Goal: Task Accomplishment & Management: Use online tool/utility

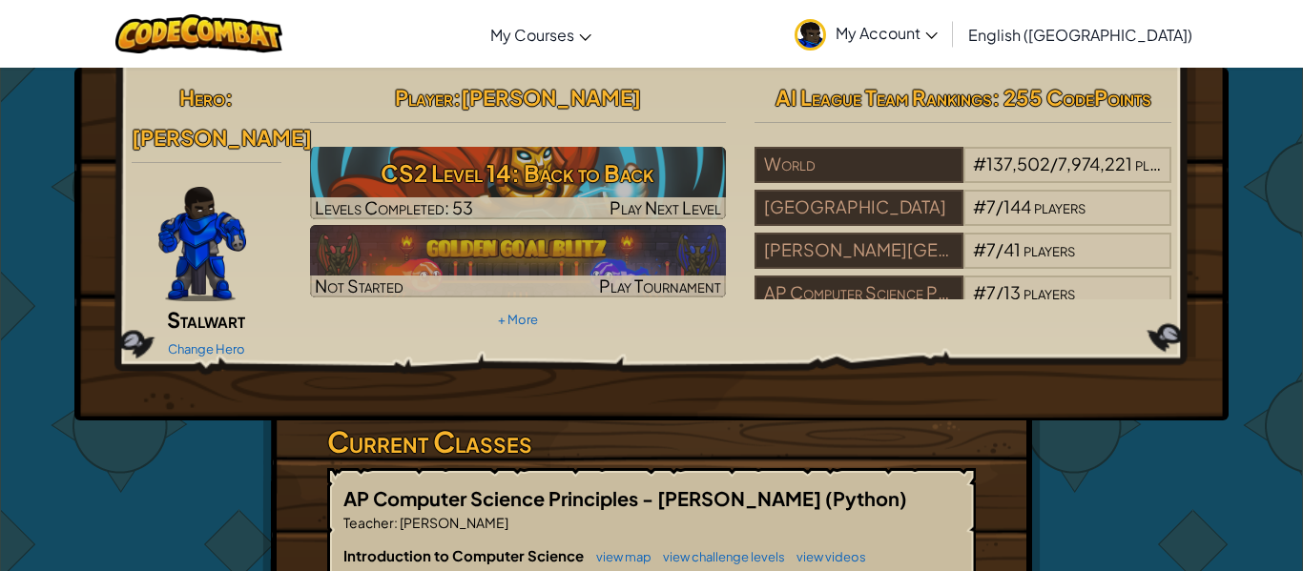
scroll to position [19, 0]
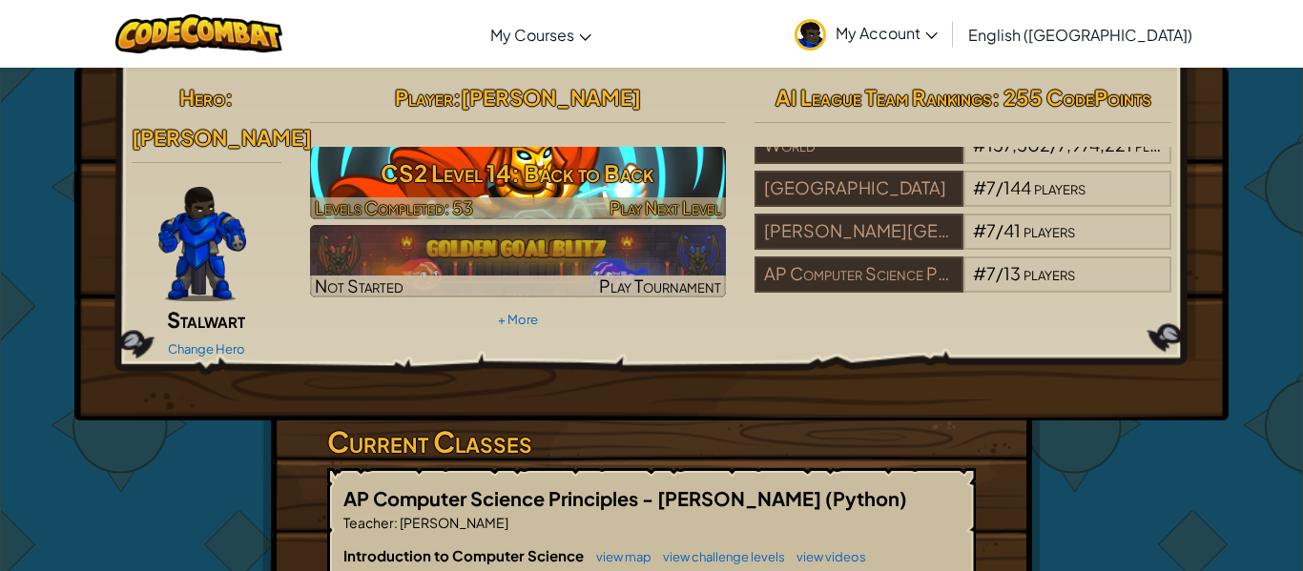
click at [508, 188] on h3 "CS2 Level 14: Back to Back" at bounding box center [518, 173] width 417 height 43
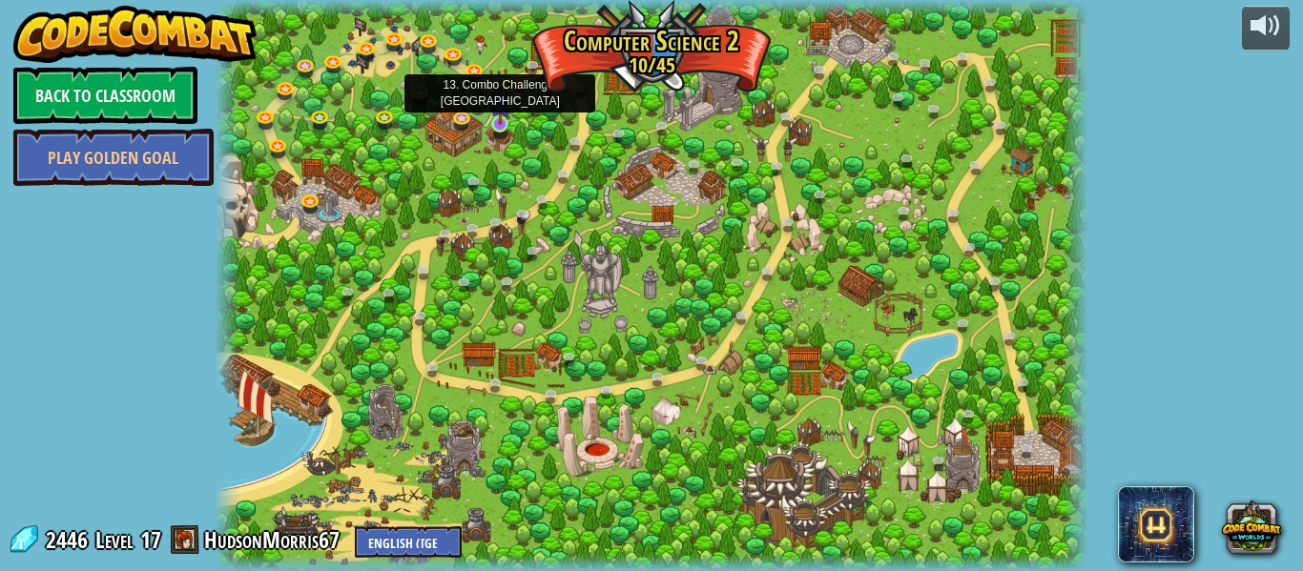
click at [501, 114] on img at bounding box center [500, 102] width 20 height 46
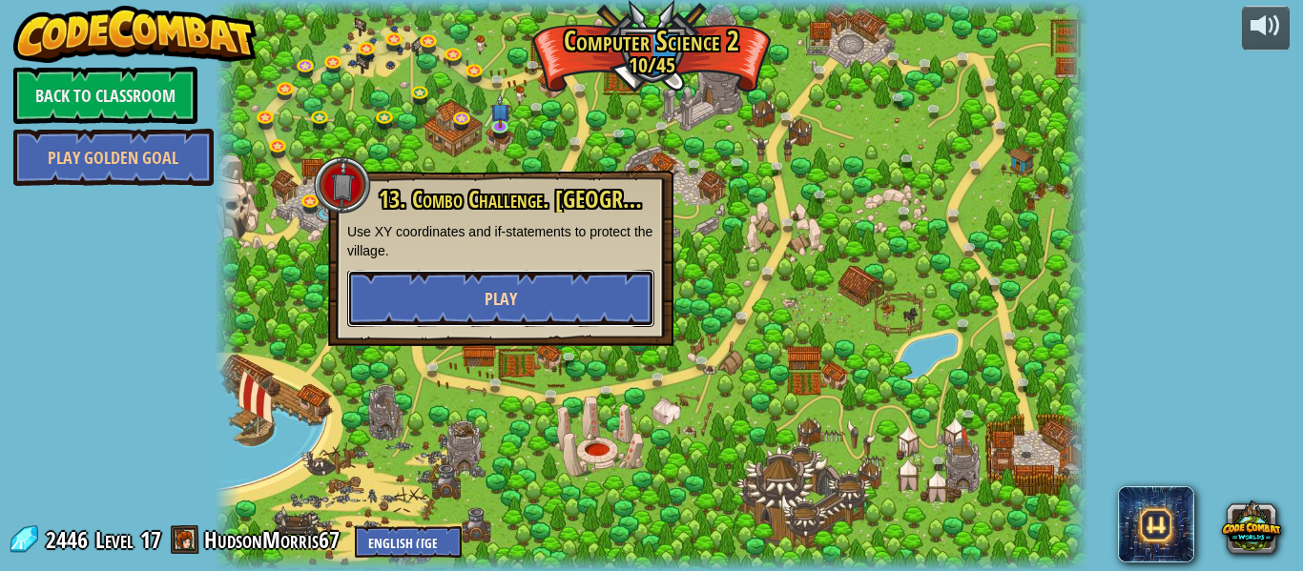
click at [438, 314] on button "Play" at bounding box center [500, 298] width 307 height 57
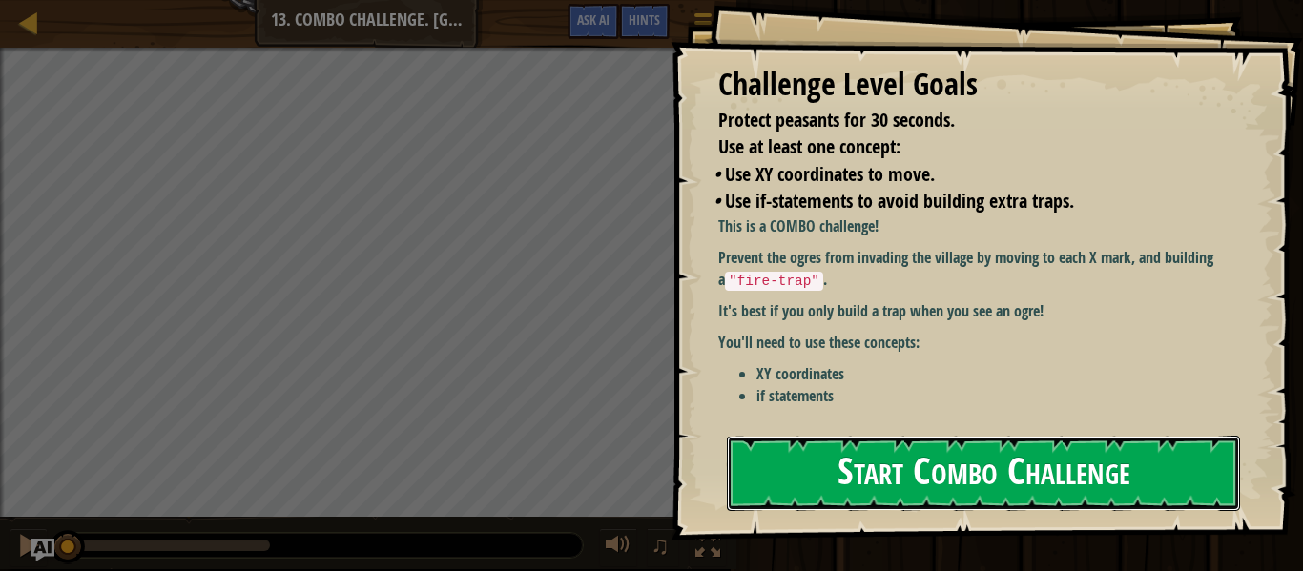
click at [776, 460] on button "Start Combo Challenge" at bounding box center [983, 473] width 513 height 75
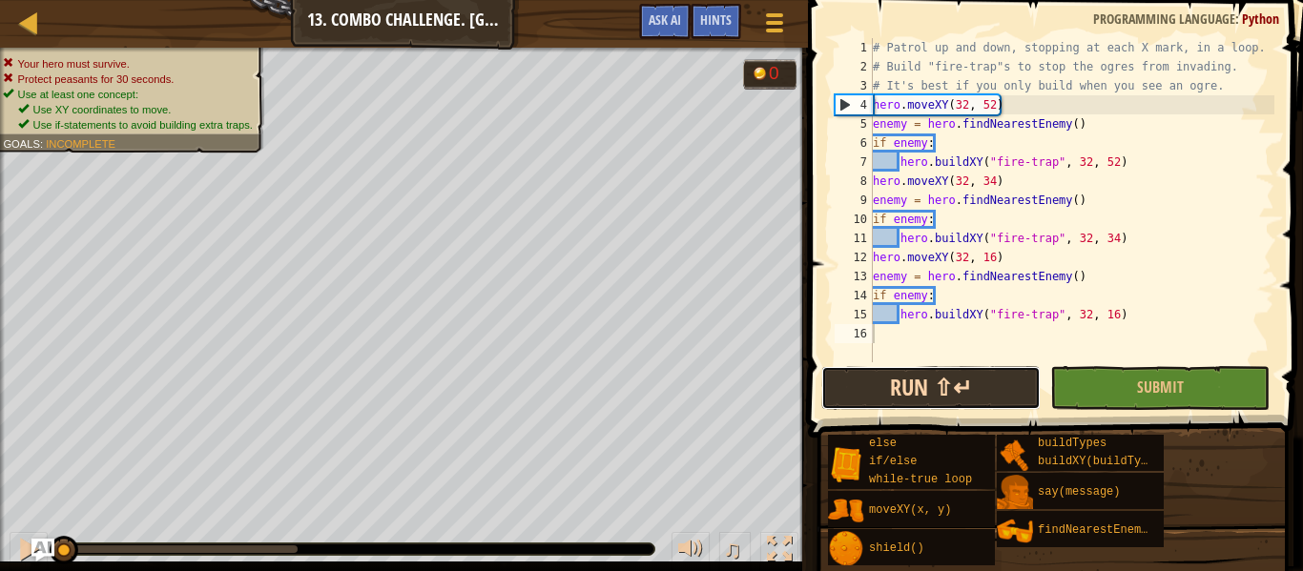
click at [893, 375] on button "Run ⇧↵" at bounding box center [930, 388] width 219 height 44
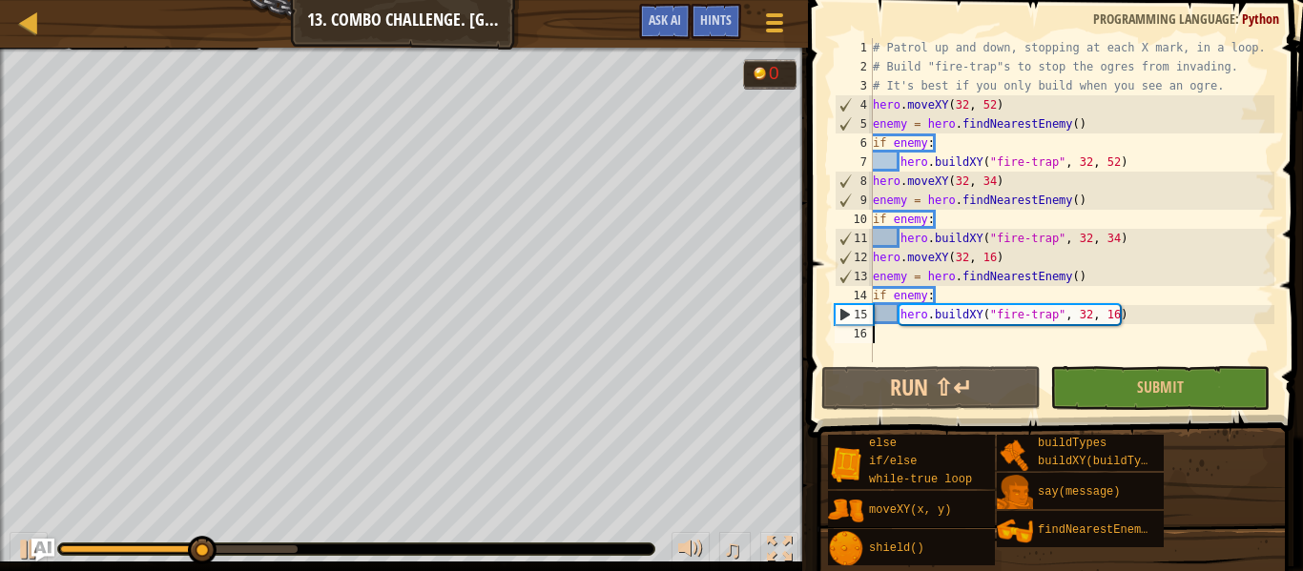
click at [877, 106] on div "# Patrol up and down, stopping at each X mark, in a loop. # Build "fire-trap"s …" at bounding box center [1071, 219] width 405 height 363
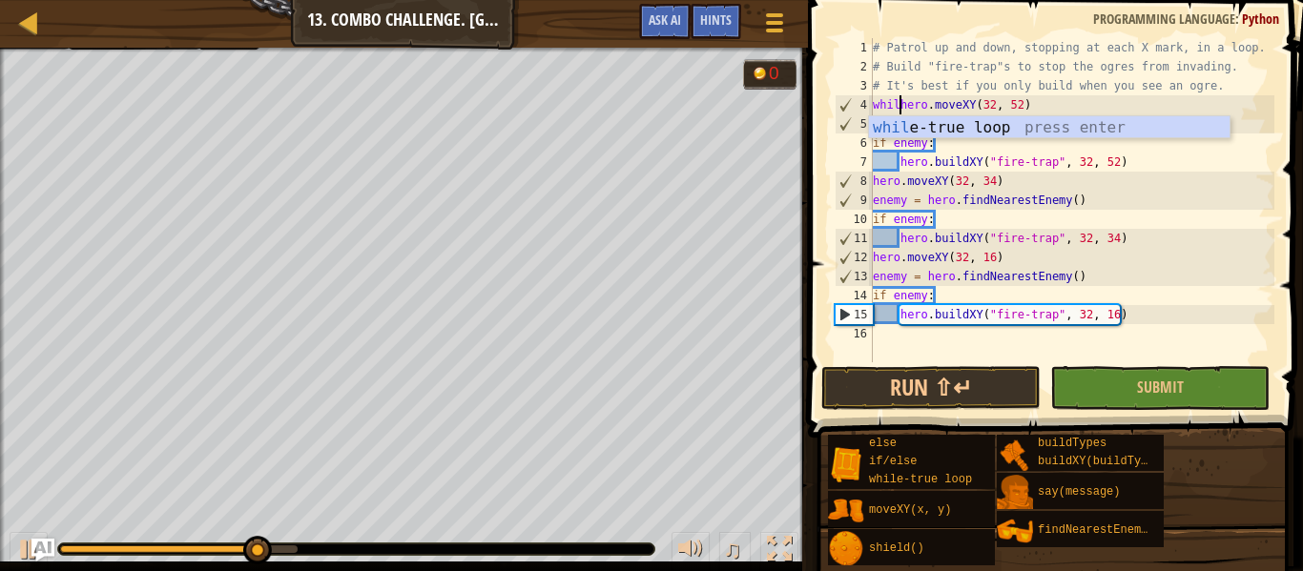
scroll to position [9, 6]
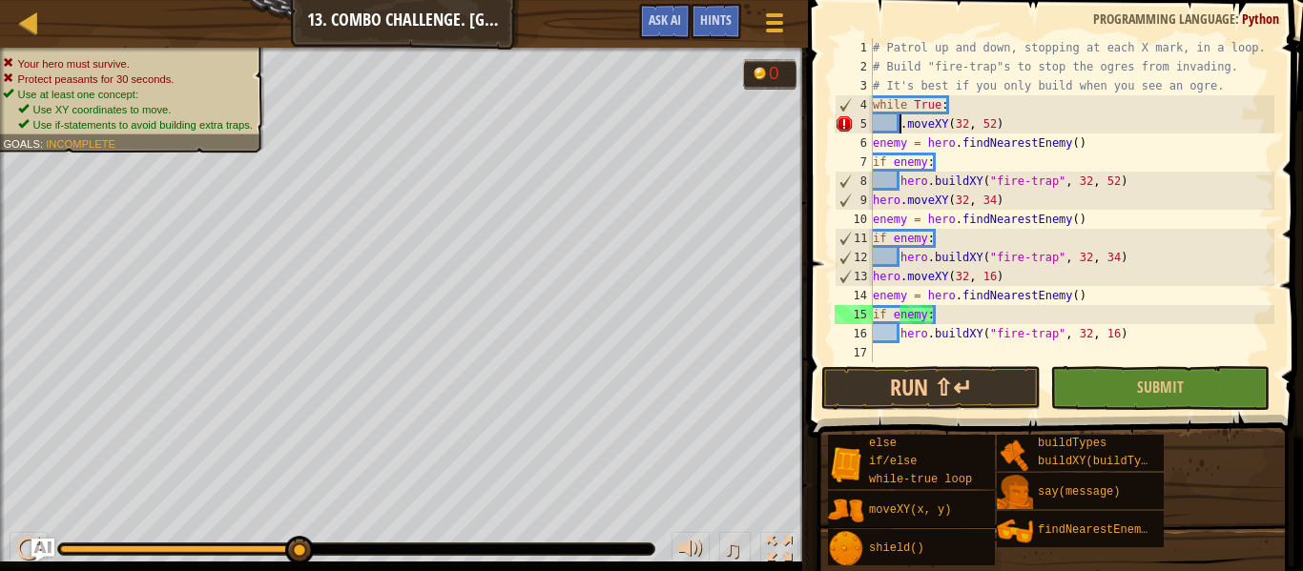
click at [896, 128] on div "# Patrol up and down, stopping at each X mark, in a loop. # Build "fire-trap"s …" at bounding box center [1071, 219] width 405 height 363
click at [903, 127] on div "# Patrol up and down, stopping at each X mark, in a loop. # Build "fire-trap"s …" at bounding box center [1071, 219] width 405 height 363
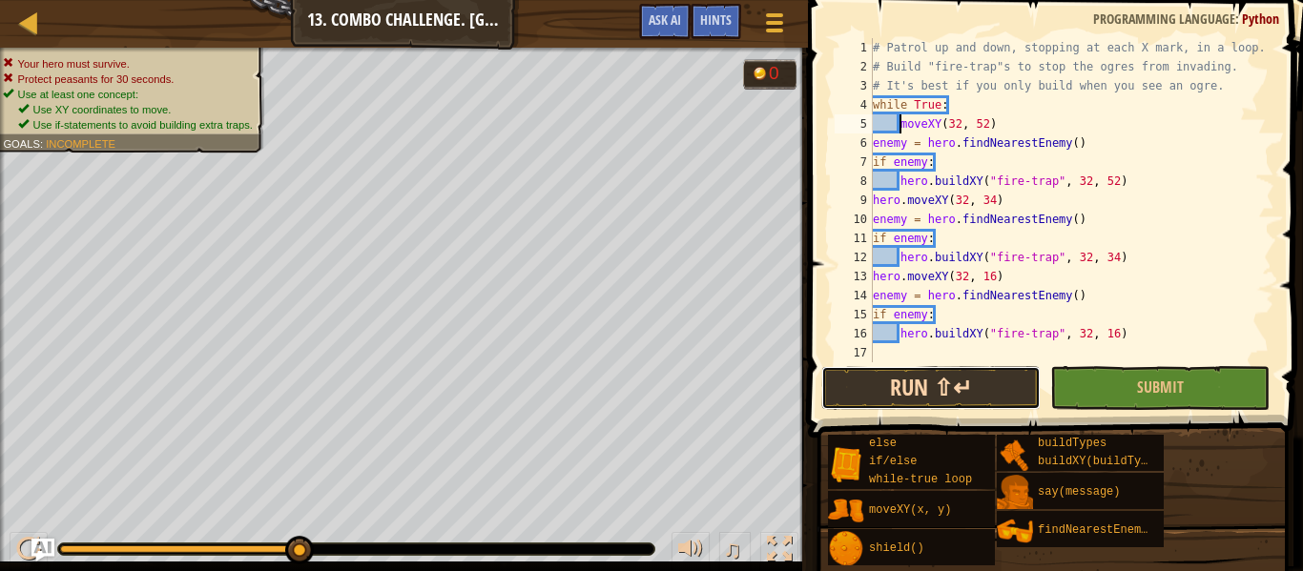
click at [1001, 378] on button "Run ⇧↵" at bounding box center [930, 388] width 219 height 44
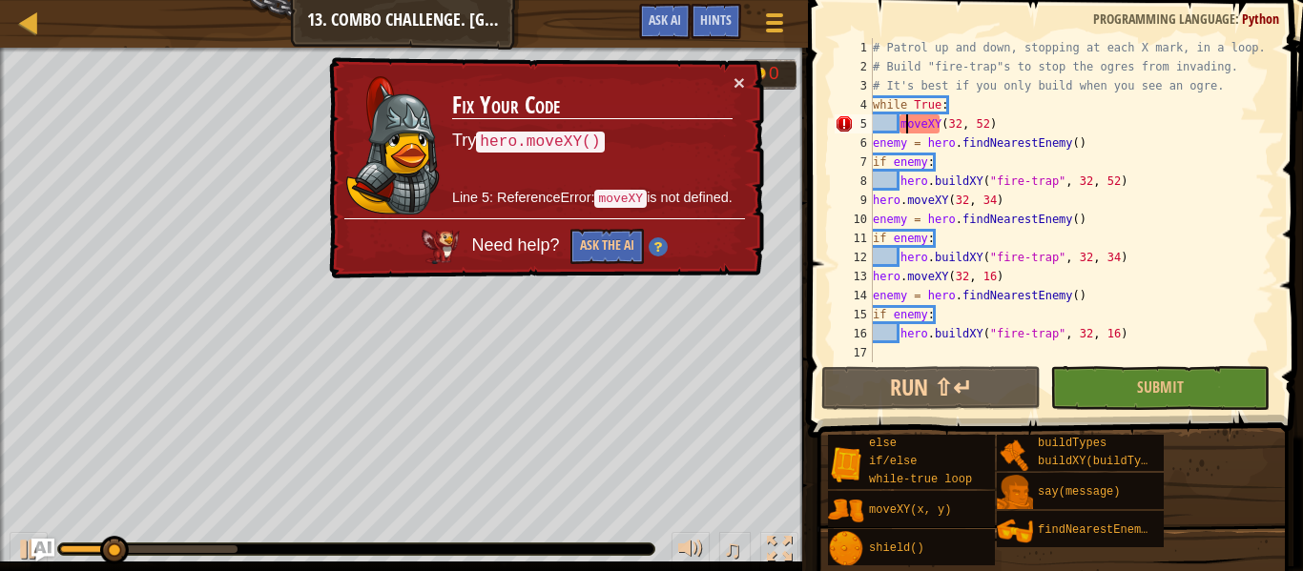
click at [903, 126] on div "# Patrol up and down, stopping at each X mark, in a loop. # Build "fire-trap"s …" at bounding box center [1071, 219] width 405 height 363
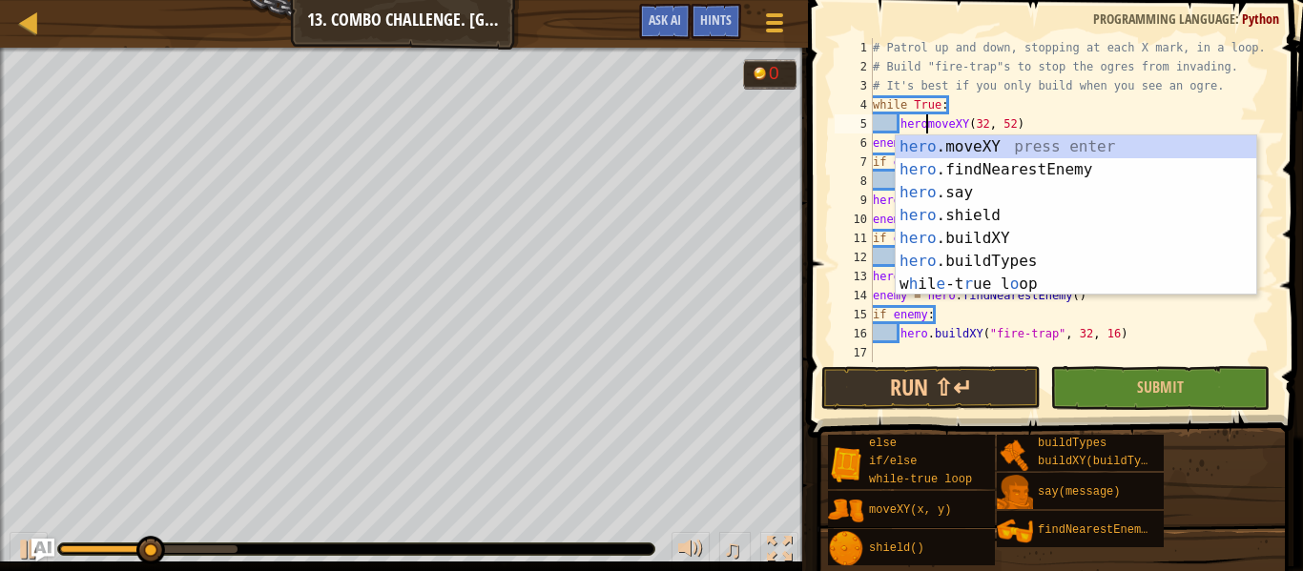
scroll to position [9, 10]
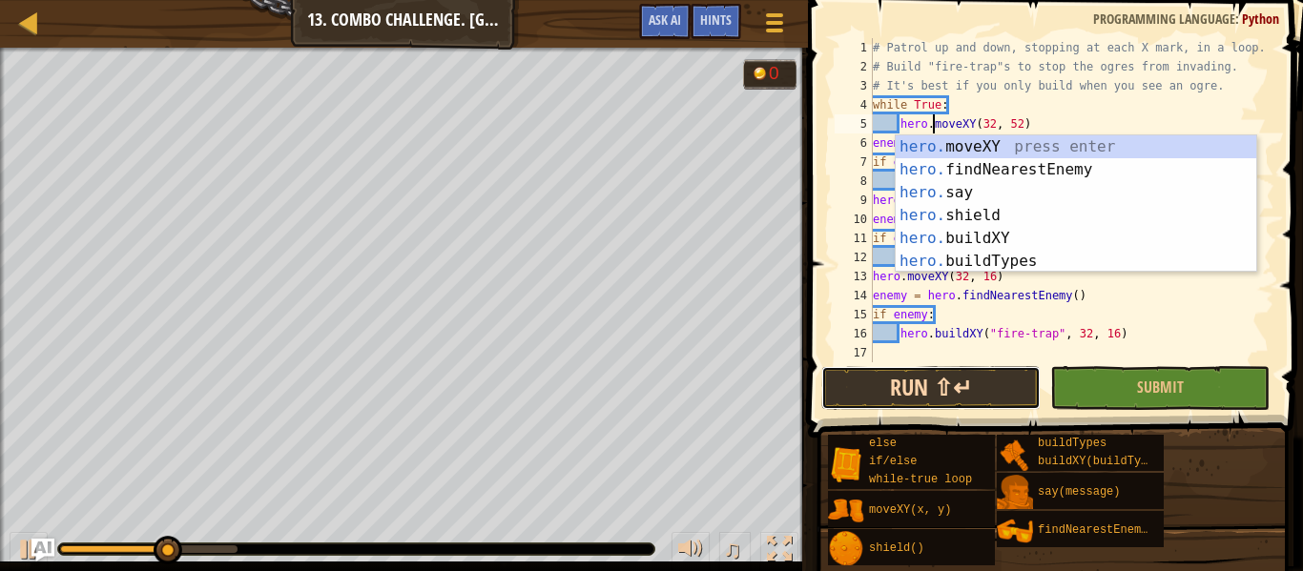
click at [886, 392] on button "Run ⇧↵" at bounding box center [930, 388] width 219 height 44
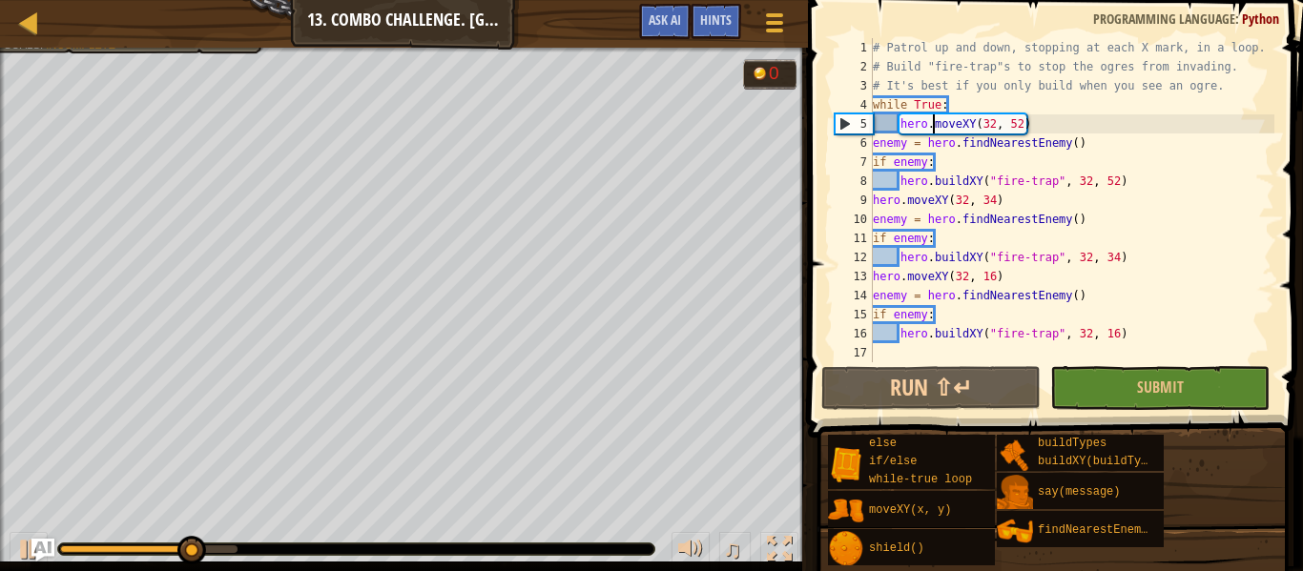
click at [135, 547] on div "0:05.2 Now: 0:08.8 Max: 0:12.2" at bounding box center [125, 550] width 130 height 8
click at [880, 114] on div "# Patrol up and down, stopping at each X mark, in a loop. # Build "fire-trap"s …" at bounding box center [1071, 219] width 405 height 363
click at [887, 119] on div "# Patrol up and down, stopping at each X mark, in a loop. # Build "fire-trap"s …" at bounding box center [1071, 219] width 405 height 363
click at [874, 142] on div "# Patrol up and down, stopping at each X mark, in a loop. # Build "fire-trap"s …" at bounding box center [1071, 219] width 405 height 363
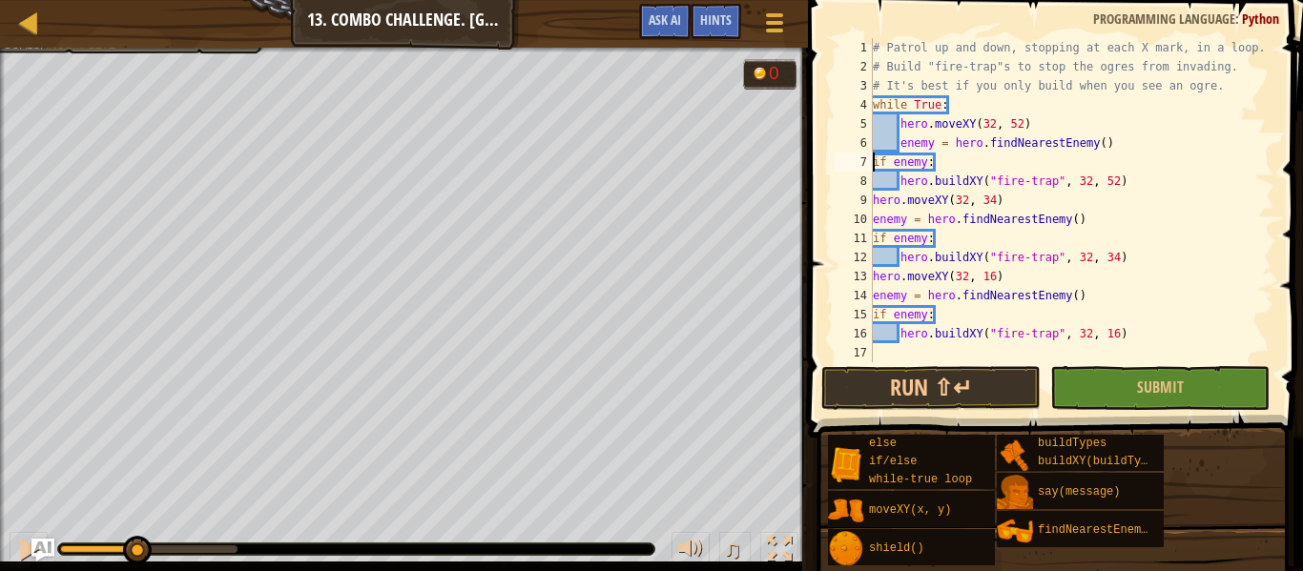
click at [874, 163] on div "# Patrol up and down, stopping at each X mark, in a loop. # Build "fire-trap"s …" at bounding box center [1071, 219] width 405 height 363
click at [876, 200] on div "# Patrol up and down, stopping at each X mark, in a loop. # Build "fire-trap"s …" at bounding box center [1071, 219] width 405 height 363
click at [901, 161] on div "# Patrol up and down, stopping at each X mark, in a loop. # Build "fire-trap"s …" at bounding box center [1071, 219] width 405 height 363
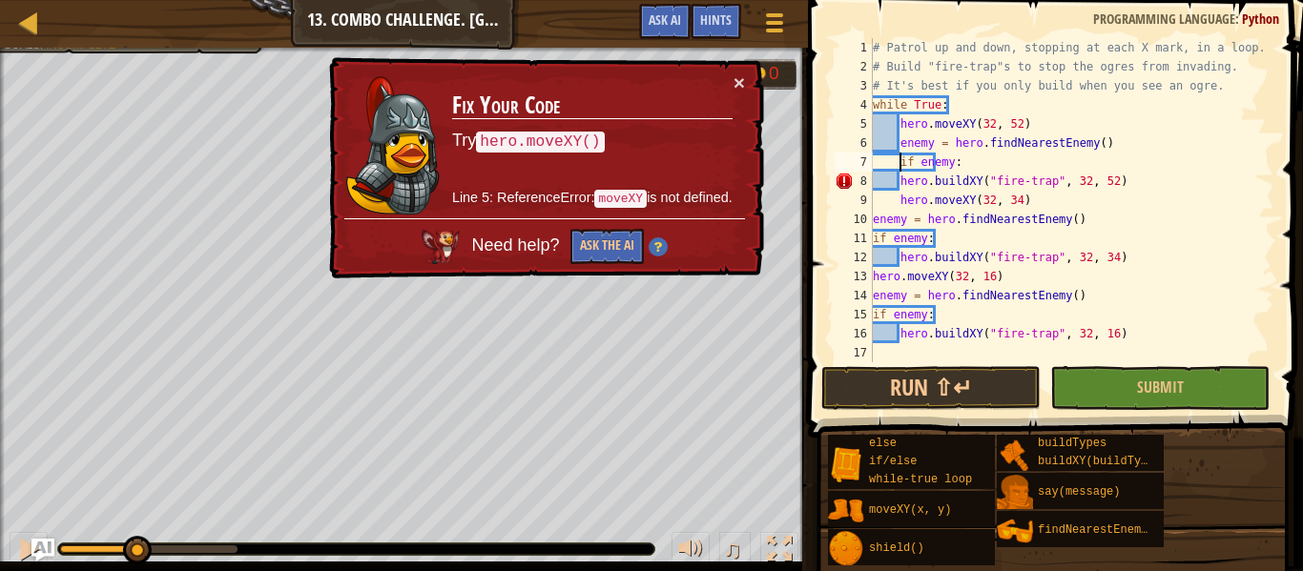
click at [897, 179] on div "# Patrol up and down, stopping at each X mark, in a loop. # Build "fire-trap"s …" at bounding box center [1071, 219] width 405 height 363
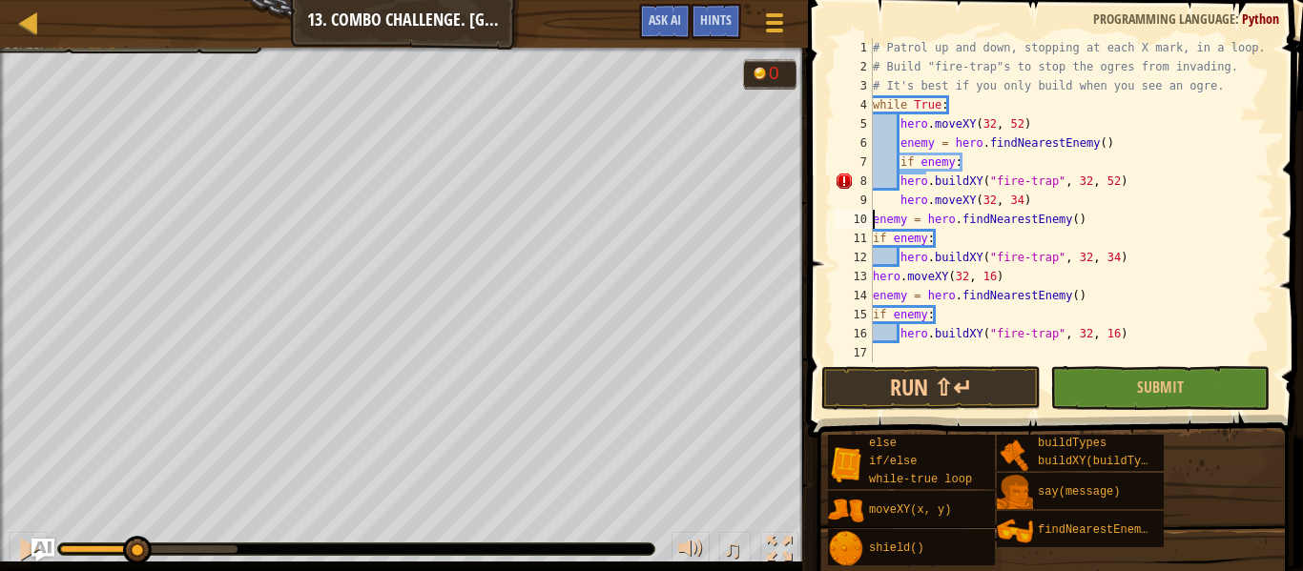
click at [874, 218] on div "# Patrol up and down, stopping at each X mark, in a loop. # Build "fire-trap"s …" at bounding box center [1071, 219] width 405 height 363
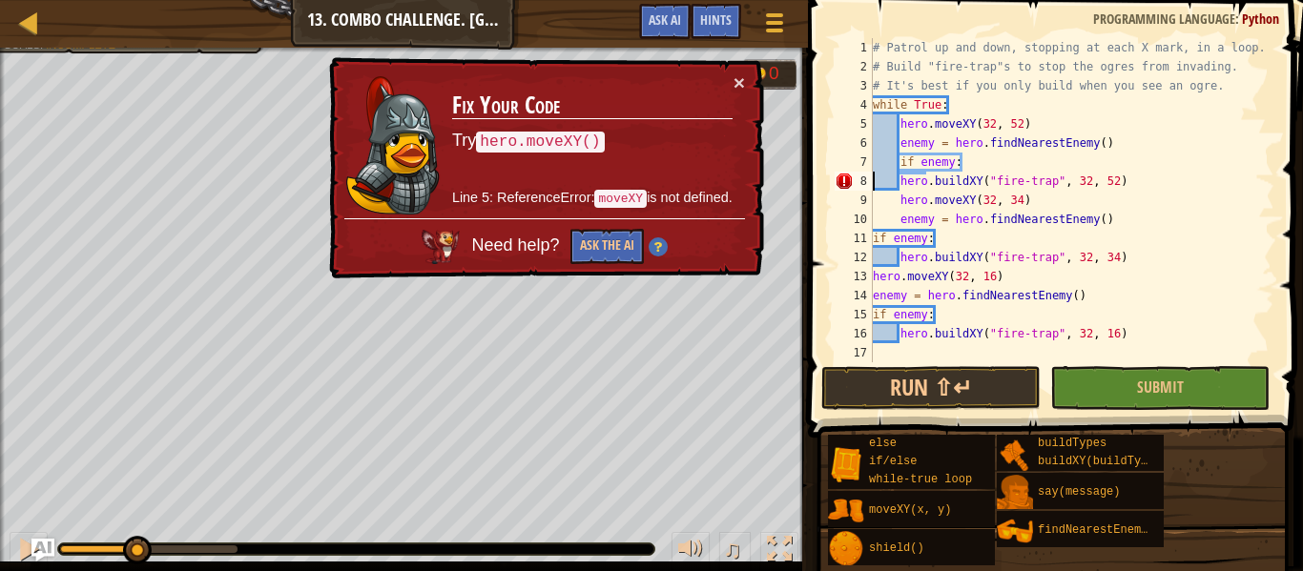
click at [875, 184] on div "# Patrol up and down, stopping at each X mark, in a loop. # Build "fire-trap"s …" at bounding box center [1071, 219] width 405 height 363
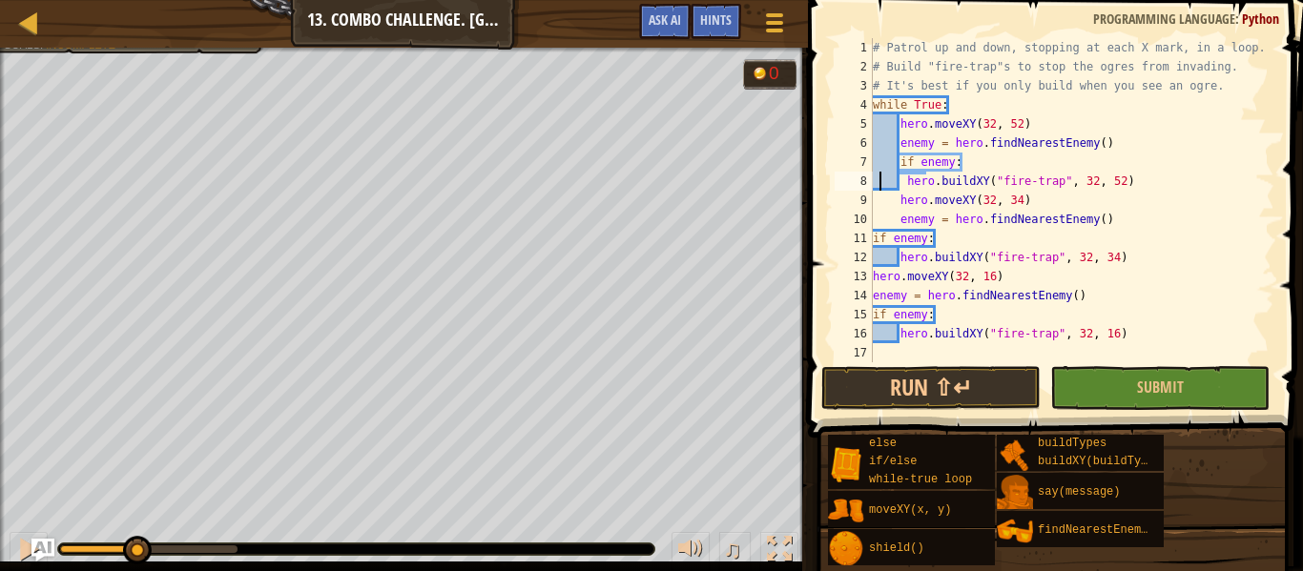
click at [881, 224] on div "# Patrol up and down, stopping at each X mark, in a loop. # Build "fire-trap"s …" at bounding box center [1071, 219] width 405 height 363
click at [874, 245] on div "# Patrol up and down, stopping at each X mark, in a loop. # Build "fire-trap"s …" at bounding box center [1071, 219] width 405 height 363
click at [876, 252] on div "# Patrol up and down, stopping at each X mark, in a loop. # Build "fire-trap"s …" at bounding box center [1071, 219] width 405 height 363
click at [876, 271] on div "# Patrol up and down, stopping at each X mark, in a loop. # Build "fire-trap"s …" at bounding box center [1071, 219] width 405 height 363
click at [875, 295] on div "# Patrol up and down, stopping at each X mark, in a loop. # Build "fire-trap"s …" at bounding box center [1071, 219] width 405 height 363
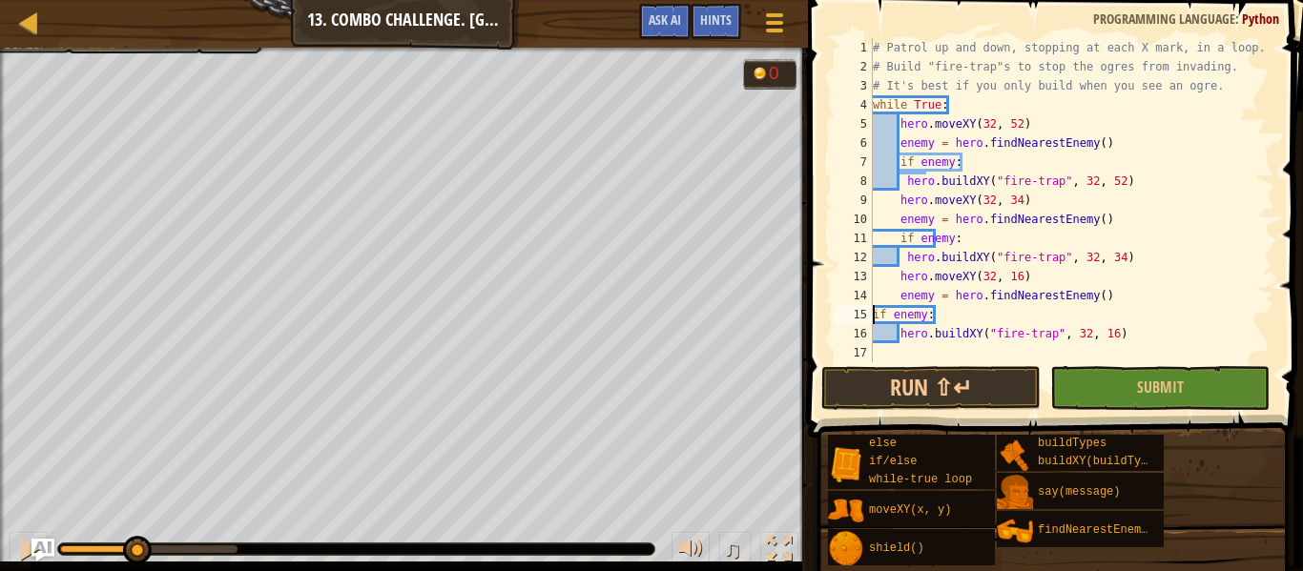
click at [873, 315] on div "# Patrol up and down, stopping at each X mark, in a loop. # Build "fire-trap"s …" at bounding box center [1071, 219] width 405 height 363
click at [880, 331] on div "# Patrol up and down, stopping at each X mark, in a loop. # Build "fire-trap"s …" at bounding box center [1071, 219] width 405 height 363
click at [920, 381] on button "Run ⇧↵" at bounding box center [930, 388] width 219 height 44
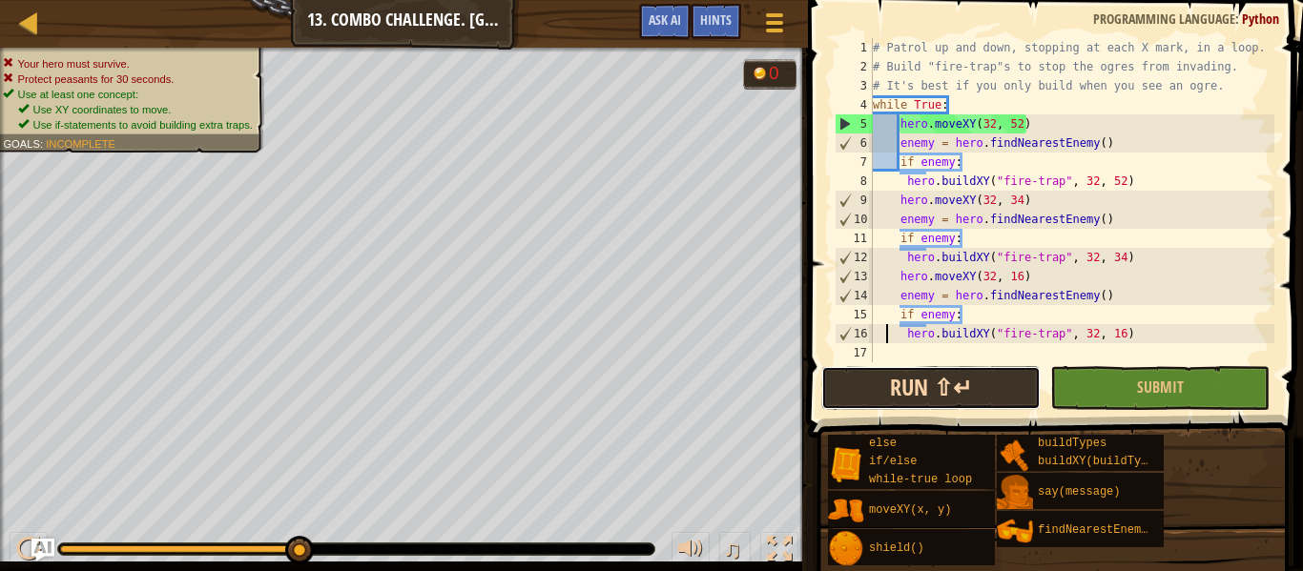
click at [970, 384] on button "Run ⇧↵" at bounding box center [930, 388] width 219 height 44
click at [943, 105] on div "# Patrol up and down, stopping at each X mark, in a loop. # Build "fire-trap"s …" at bounding box center [1071, 219] width 405 height 363
click at [900, 200] on div "# Patrol up and down, stopping at each X mark, in a loop. # Build "fire-trap"s …" at bounding box center [1071, 219] width 405 height 363
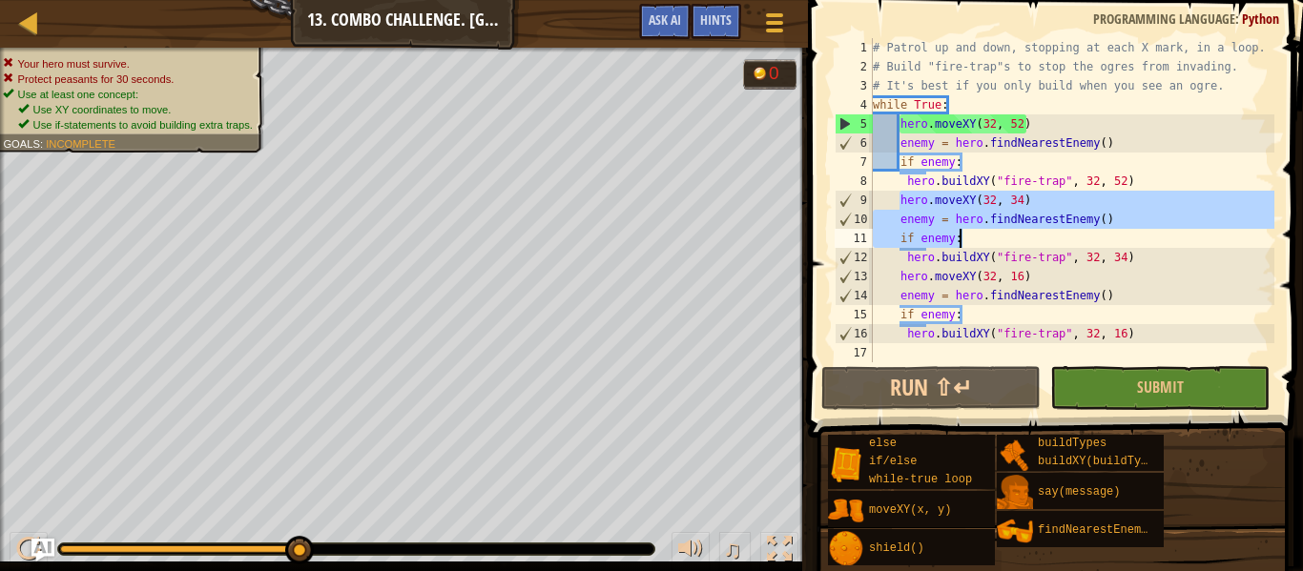
type textarea "if enemy: hero.buildXY("fire-trap", 32, 34)"
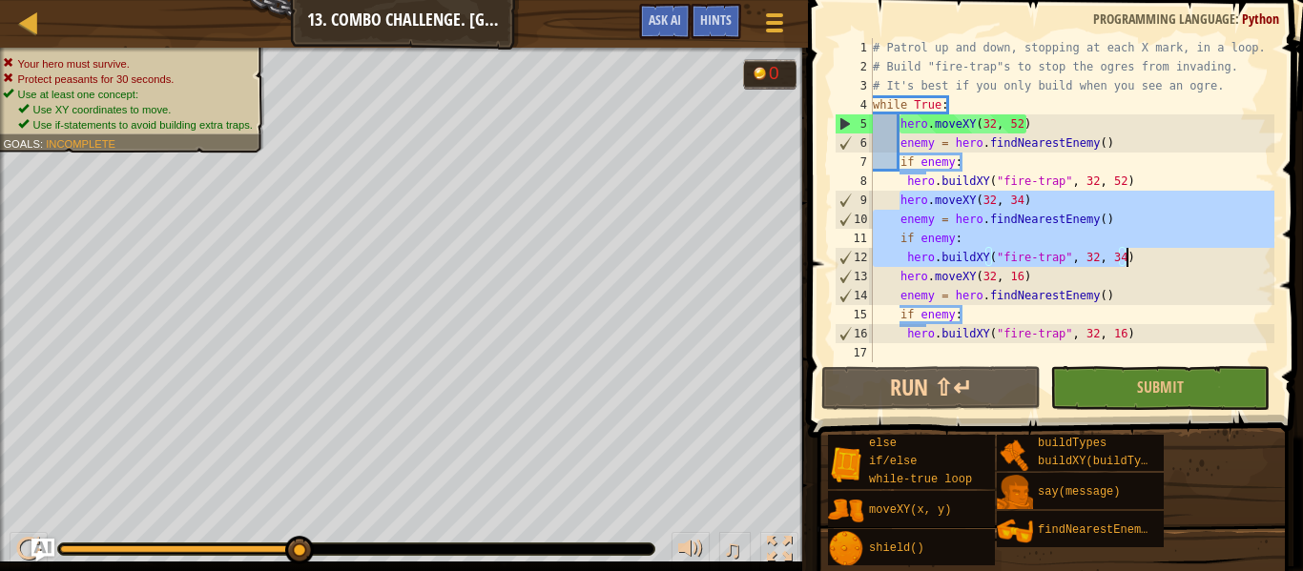
click at [902, 350] on div "# Patrol up and down, stopping at each X mark, in a loop. # Build "fire-trap"s …" at bounding box center [1071, 219] width 405 height 363
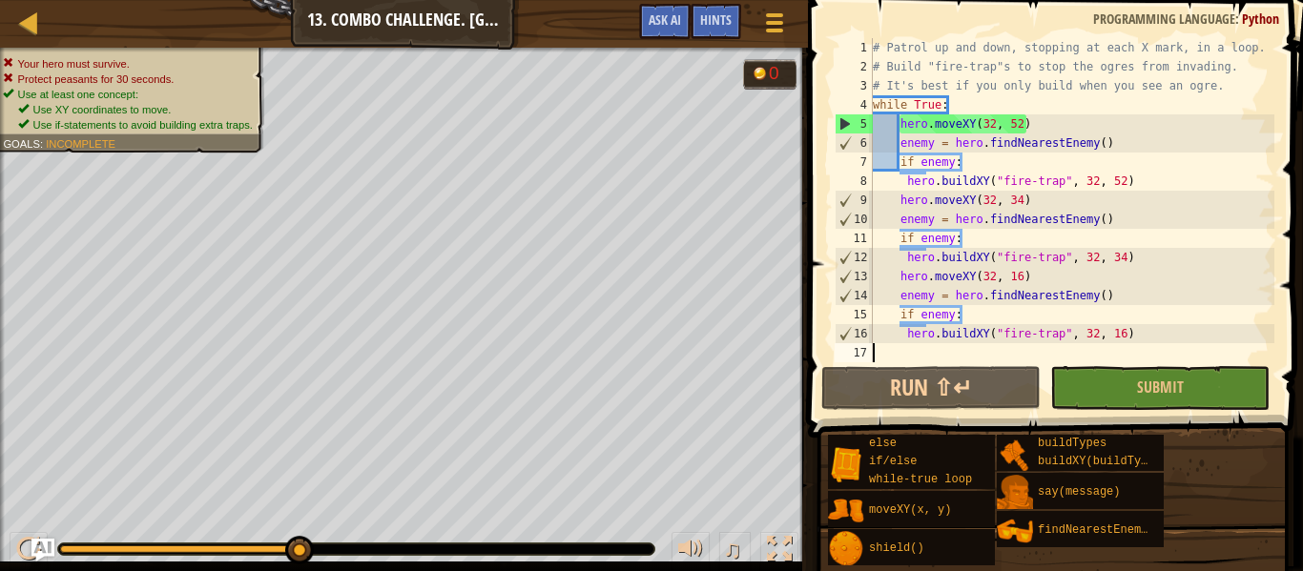
scroll to position [9, 0]
paste textarea "hero.buildXY("fire-trap", 32, 34)"
type textarea "hero.buildXY("fire-trap", 32, 34)"
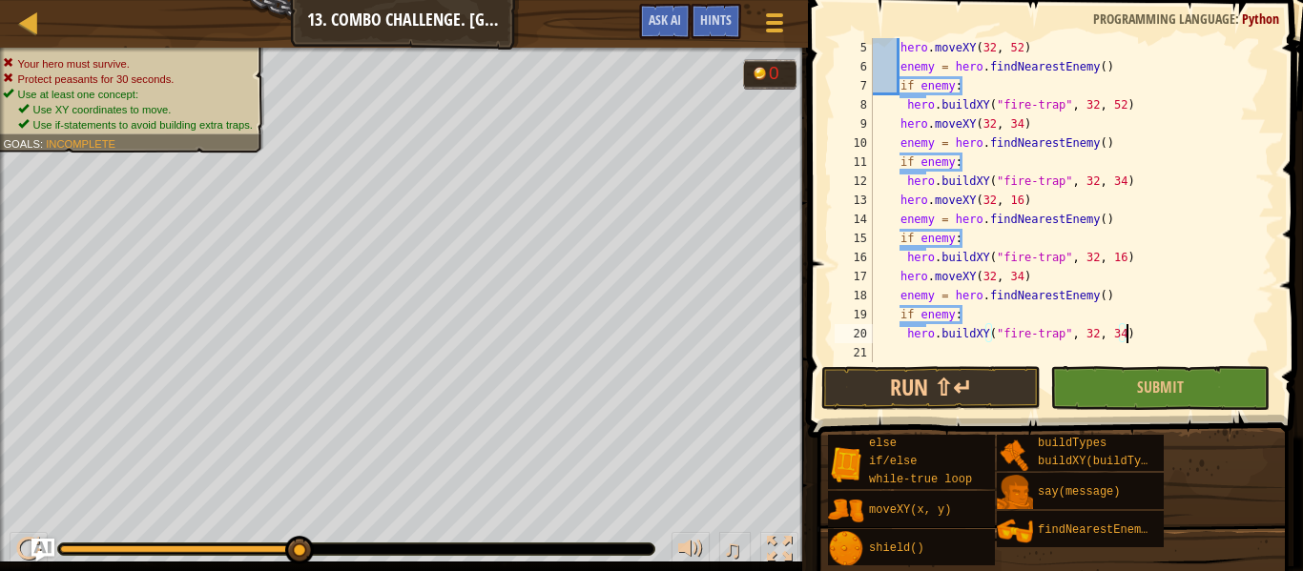
scroll to position [76, 0]
click at [882, 383] on button "Run ⇧↵" at bounding box center [930, 388] width 219 height 44
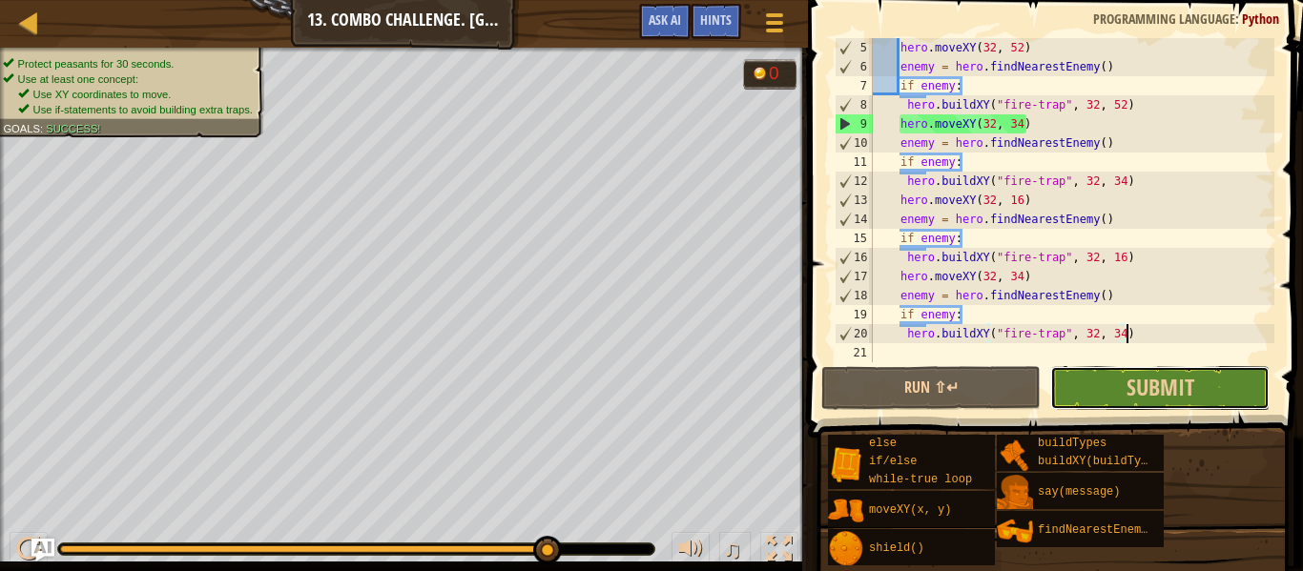
click at [1082, 374] on button "Submit" at bounding box center [1159, 388] width 219 height 44
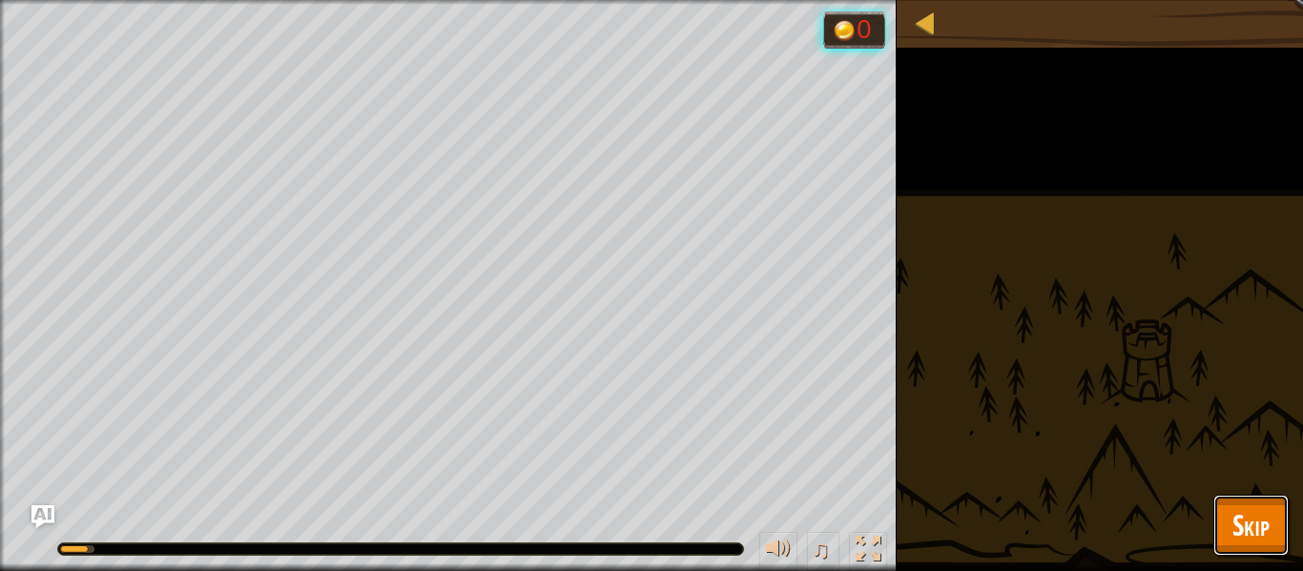
click at [1251, 510] on span "Skip" at bounding box center [1251, 525] width 37 height 39
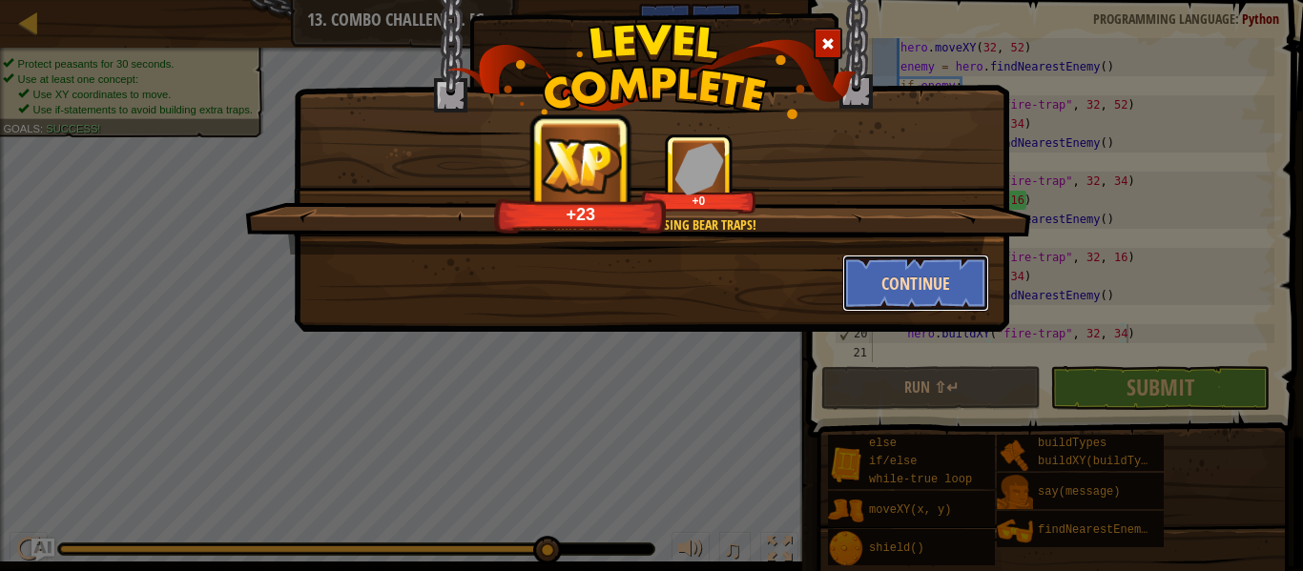
click at [918, 278] on button "Continue" at bounding box center [916, 283] width 148 height 57
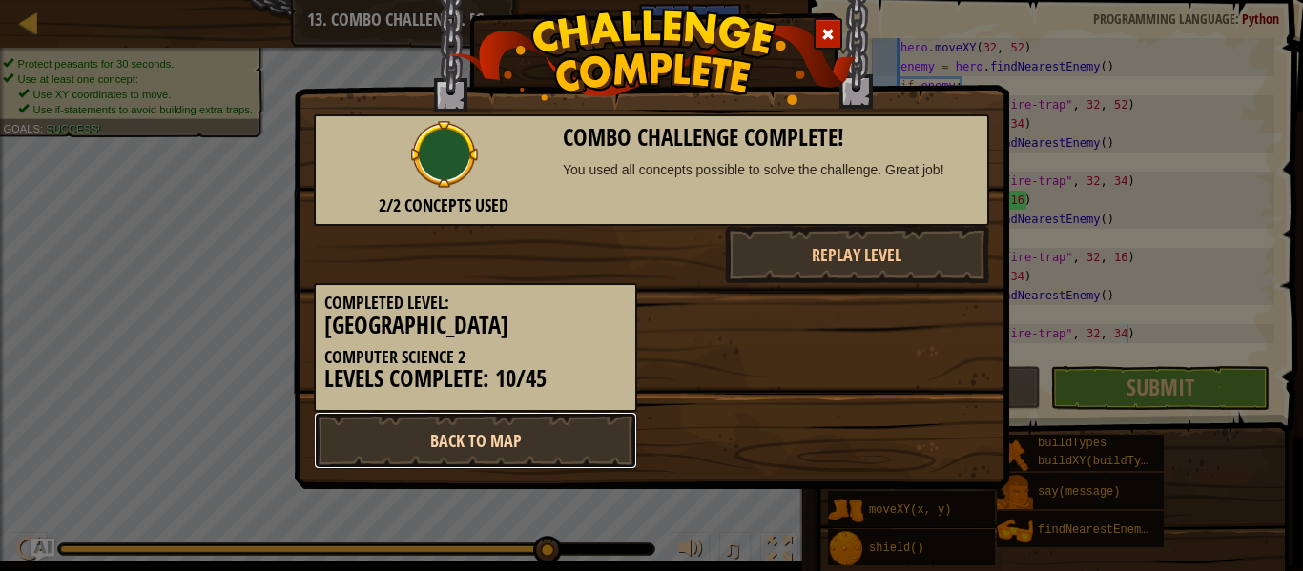
click at [460, 433] on link "Back to Map" at bounding box center [475, 440] width 323 height 57
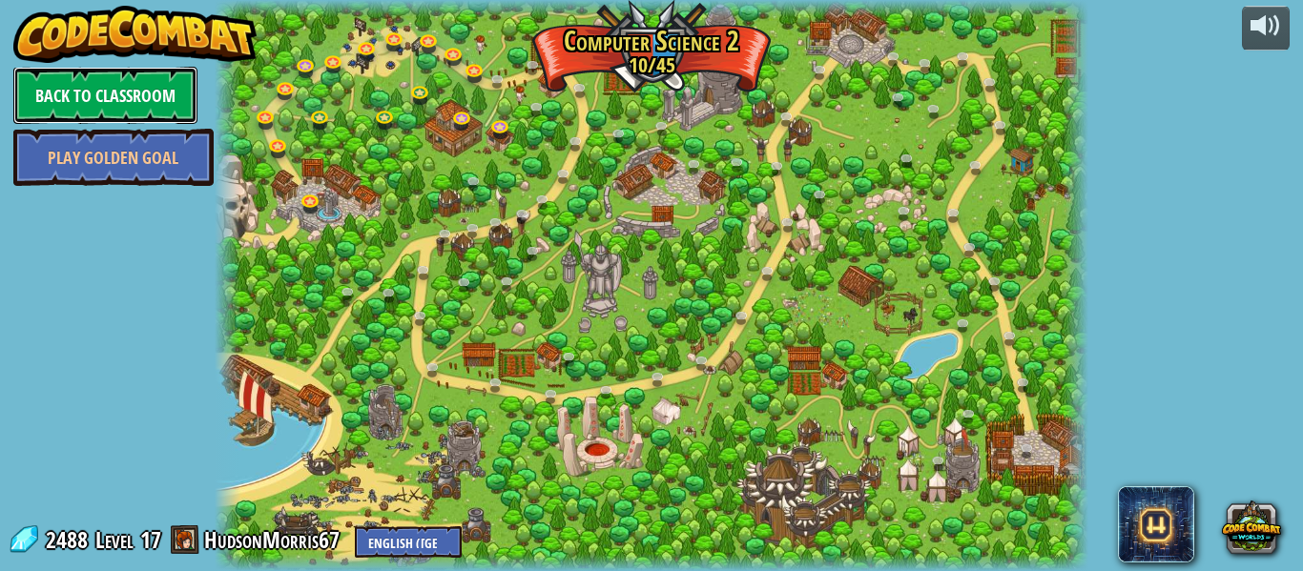
click at [95, 78] on link "Back to Classroom" at bounding box center [105, 95] width 184 height 57
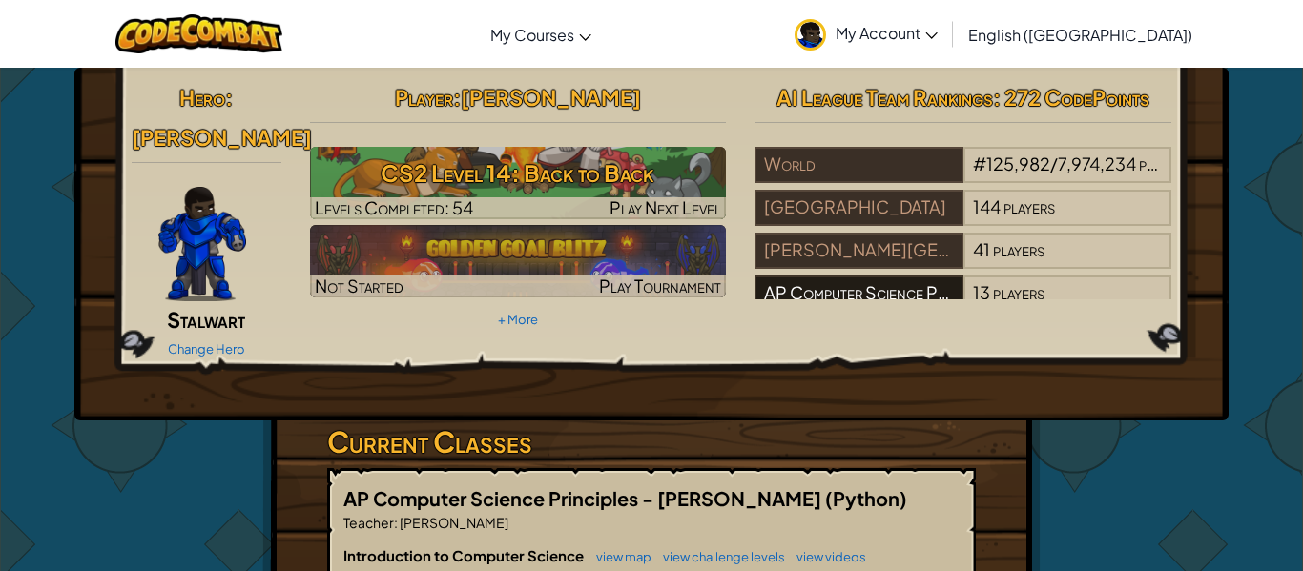
scroll to position [19, 0]
